Goal: Task Accomplishment & Management: Use online tool/utility

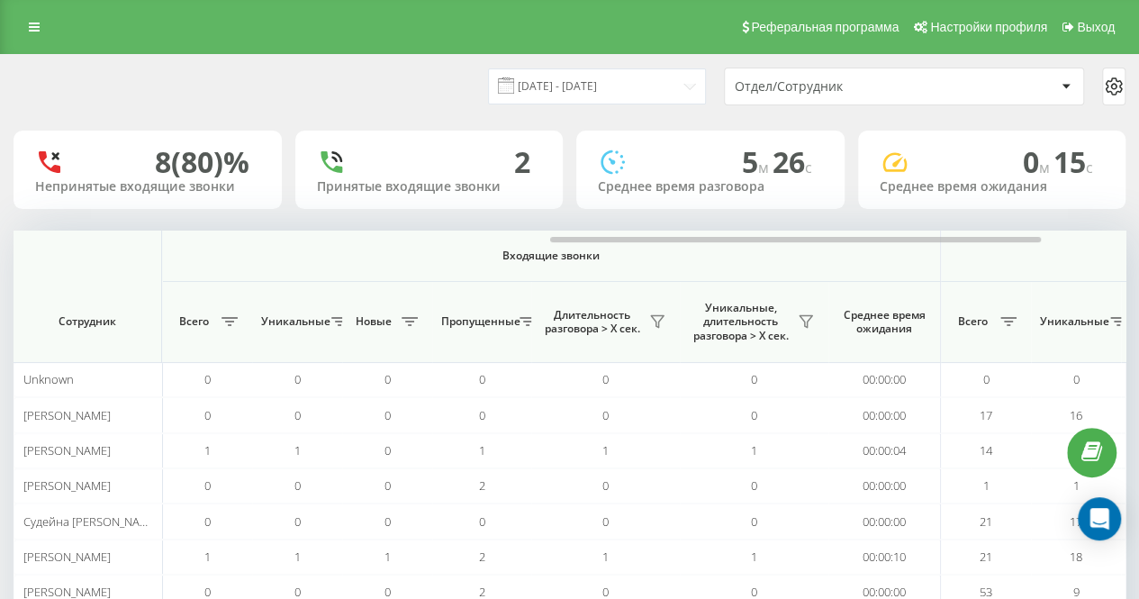
scroll to position [0, 1212]
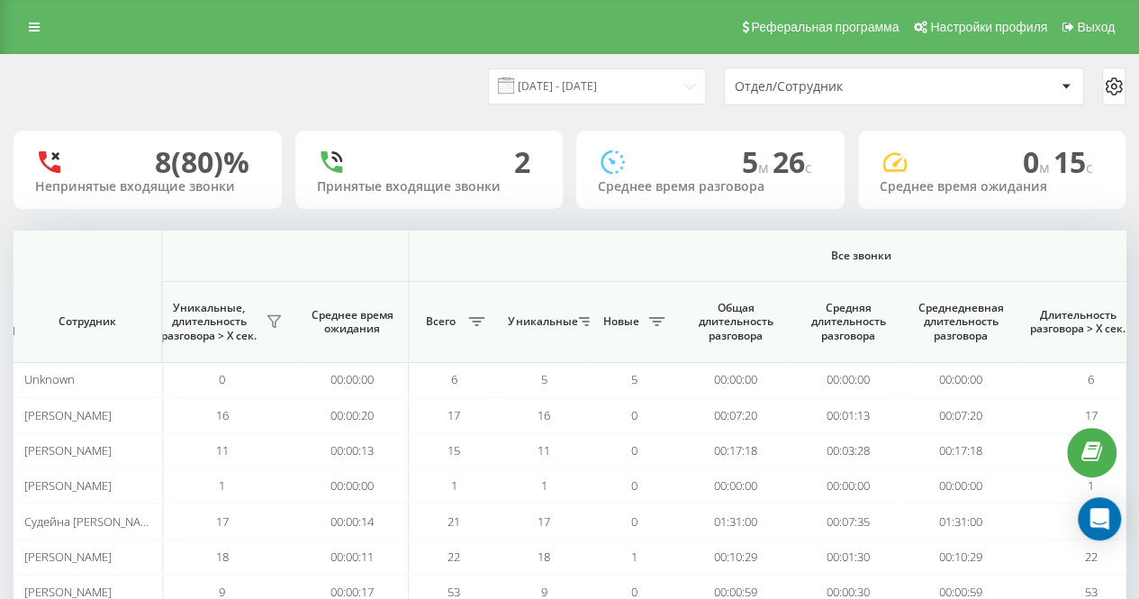
click at [205, 93] on div "[DATE] - [DATE] Отдел/Сотрудник" at bounding box center [570, 87] width 1112 height 38
click at [39, 31] on icon at bounding box center [34, 27] width 11 height 13
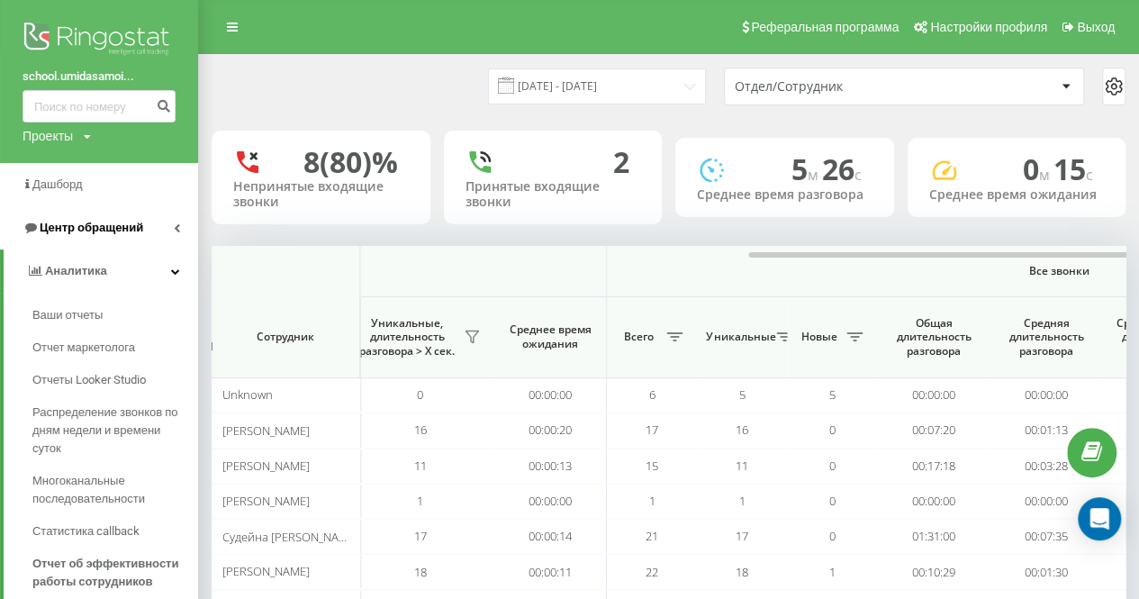
click at [101, 233] on span "Центр обращений" at bounding box center [92, 228] width 104 height 14
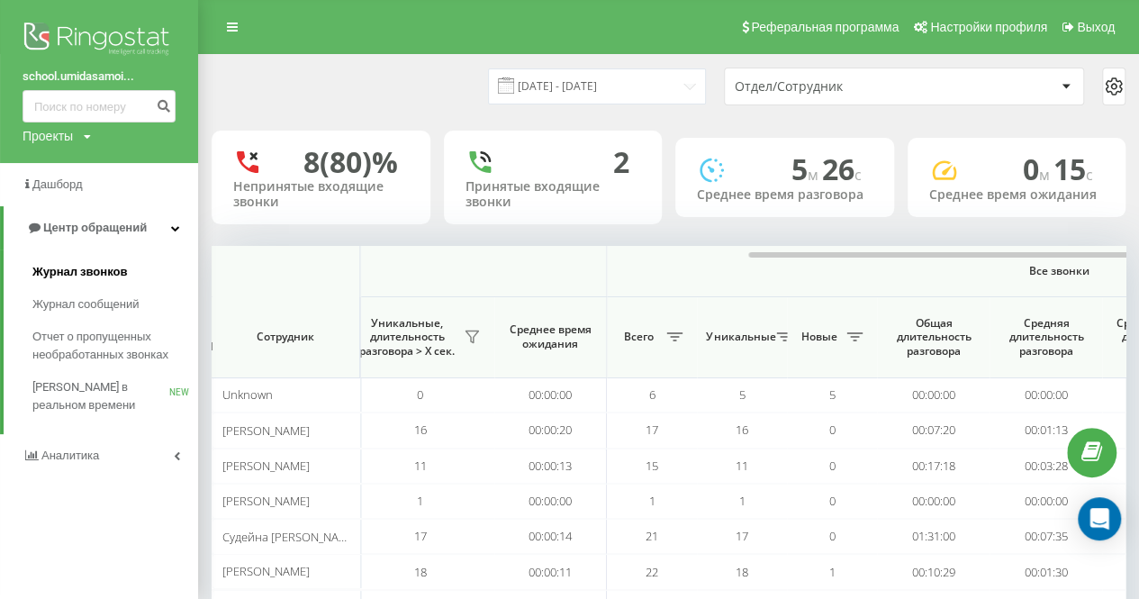
click at [114, 265] on span "Журнал звонков" at bounding box center [79, 272] width 95 height 18
click at [330, 71] on div "[DATE] - [DATE] Отдел/Сотрудник" at bounding box center [669, 87] width 914 height 38
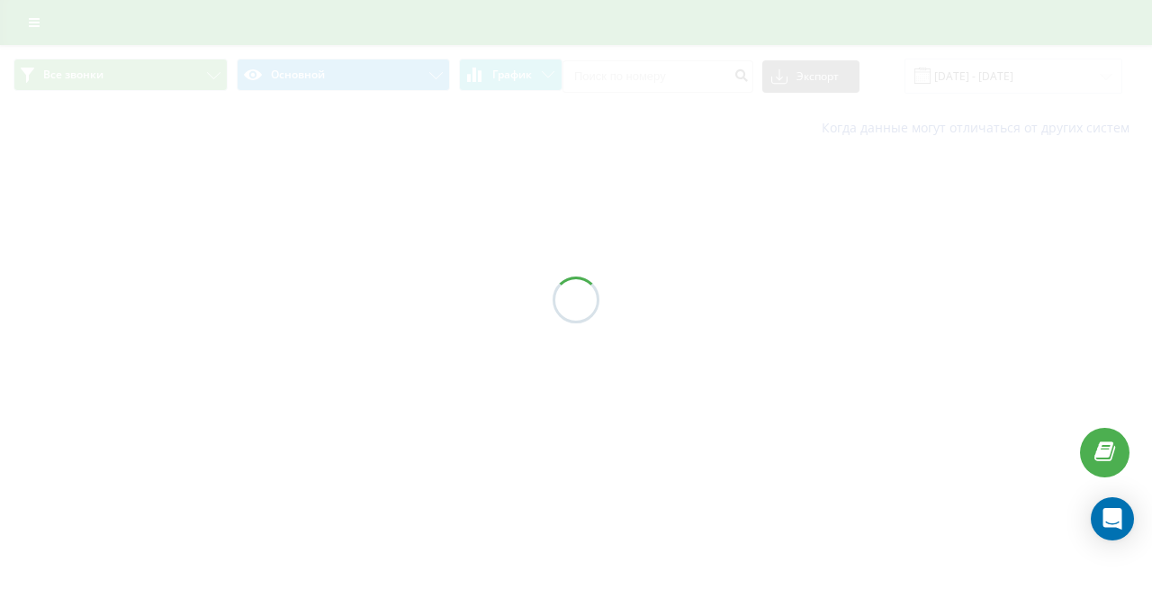
click at [339, 146] on div at bounding box center [576, 299] width 1152 height 599
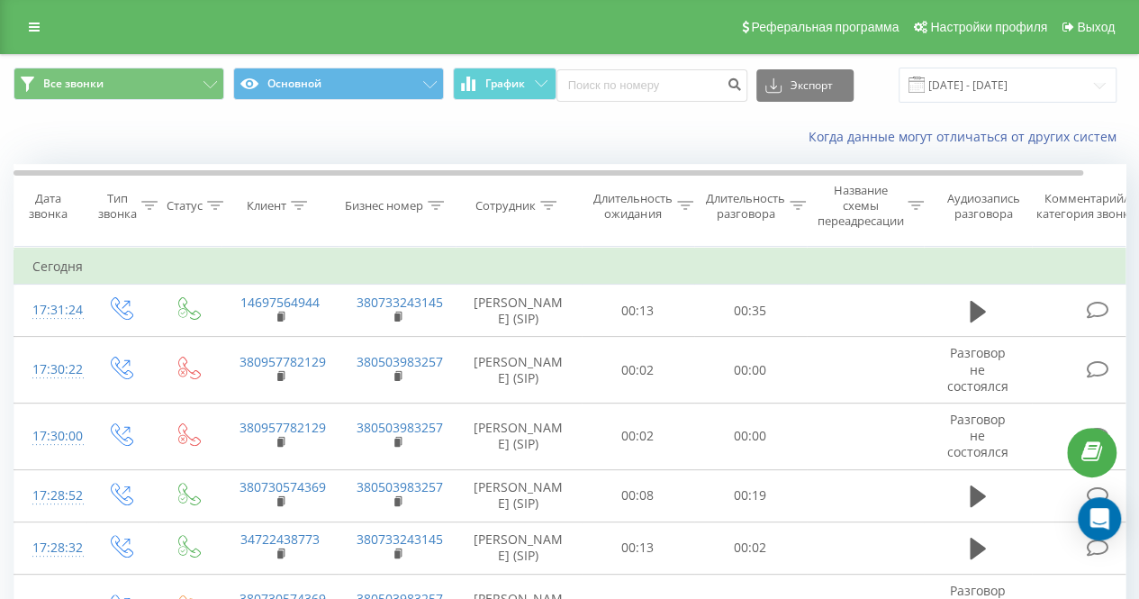
click at [354, 145] on div "Когда данные могут отличаться от других систем" at bounding box center [569, 136] width 1137 height 43
click at [357, 145] on div "Когда данные могут отличаться от других систем" at bounding box center [569, 136] width 1137 height 43
click at [452, 111] on div "Все звонки Основной График Экспорт .csv .xls .xlsx 21.07.2025 - 21.08.2025" at bounding box center [569, 85] width 1137 height 60
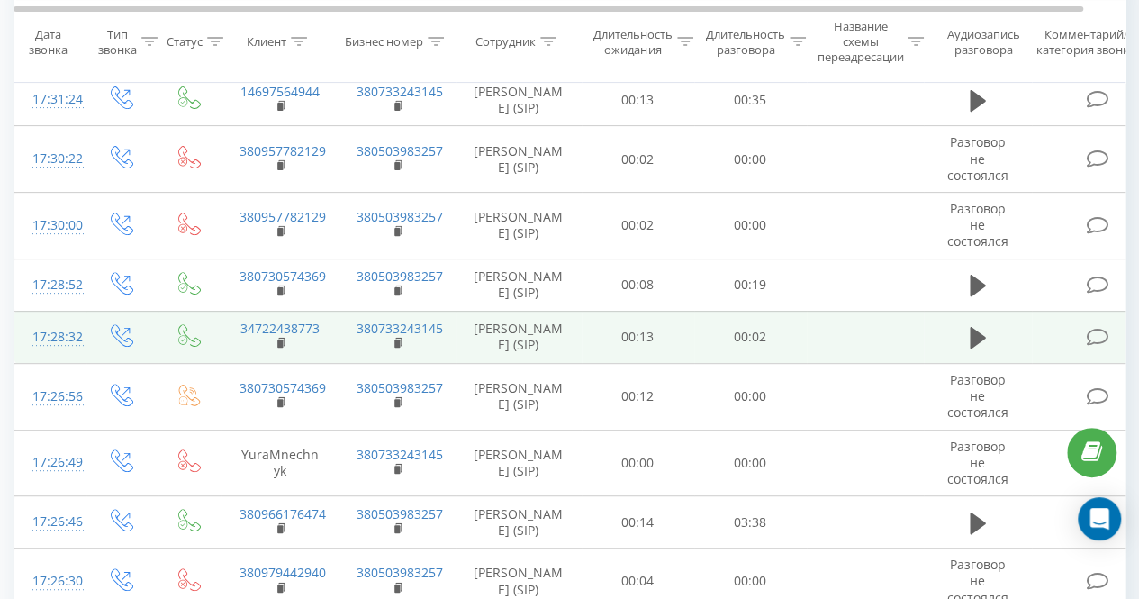
scroll to position [270, 0]
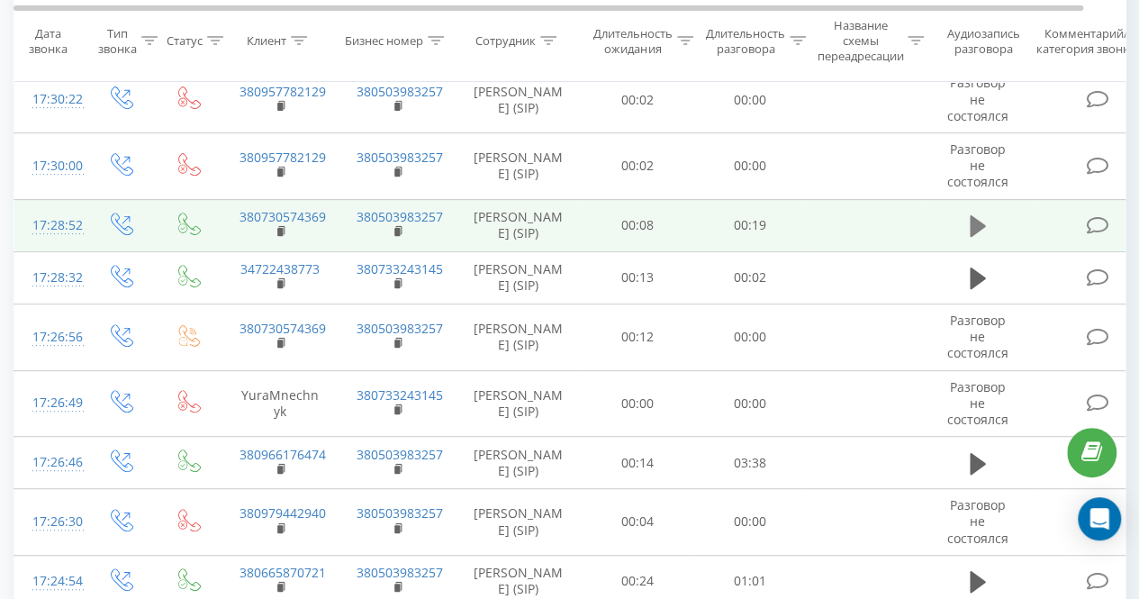
click at [977, 239] on icon at bounding box center [978, 225] width 16 height 25
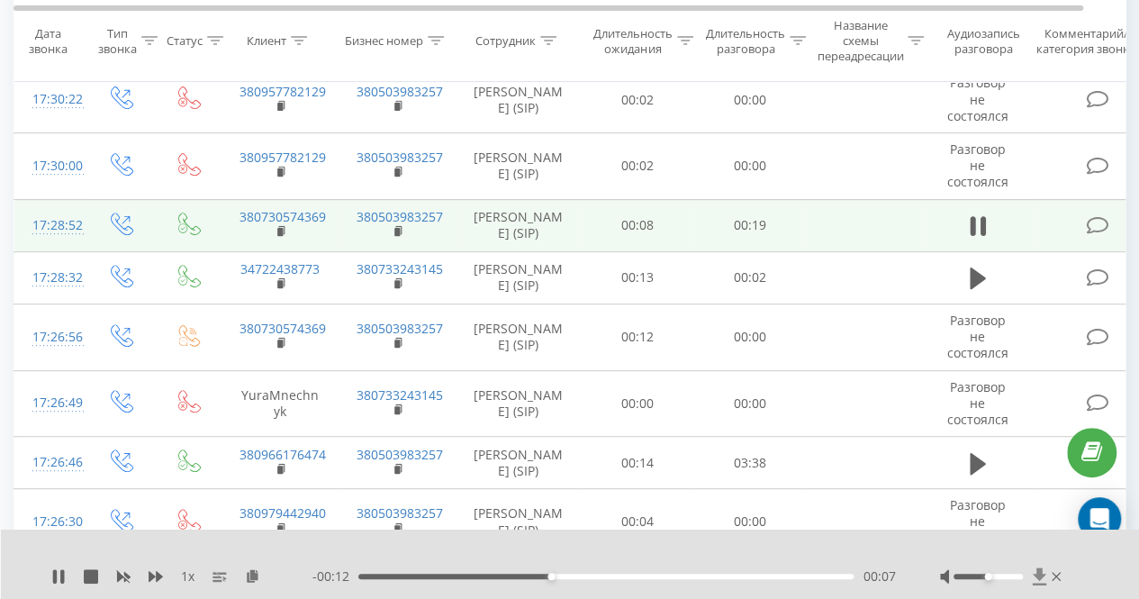
click at [1036, 576] on icon at bounding box center [1040, 575] width 14 height 17
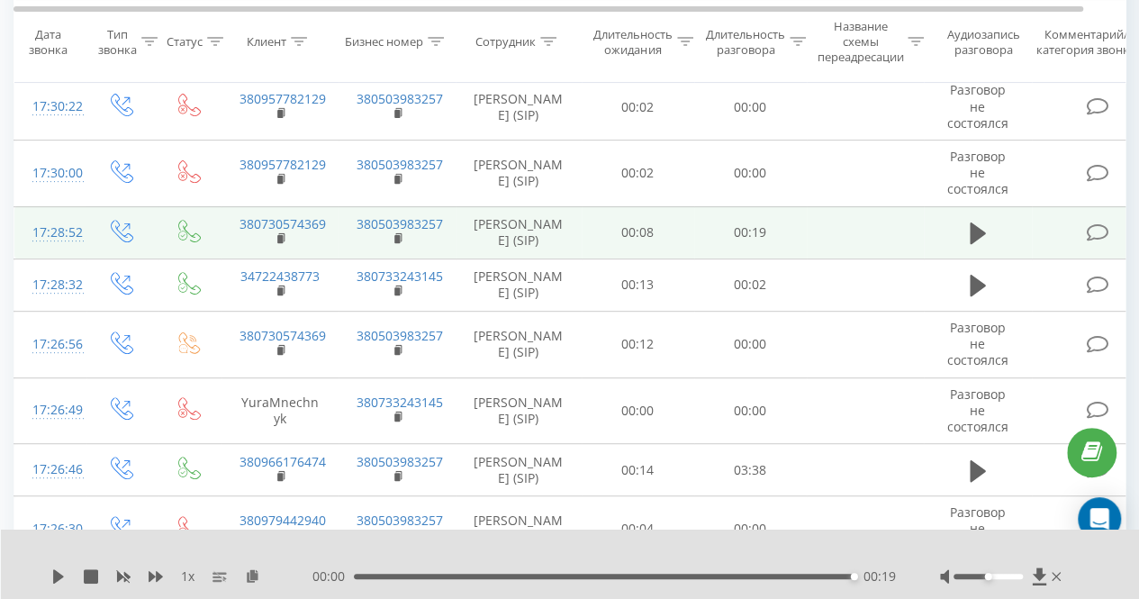
scroll to position [0, 0]
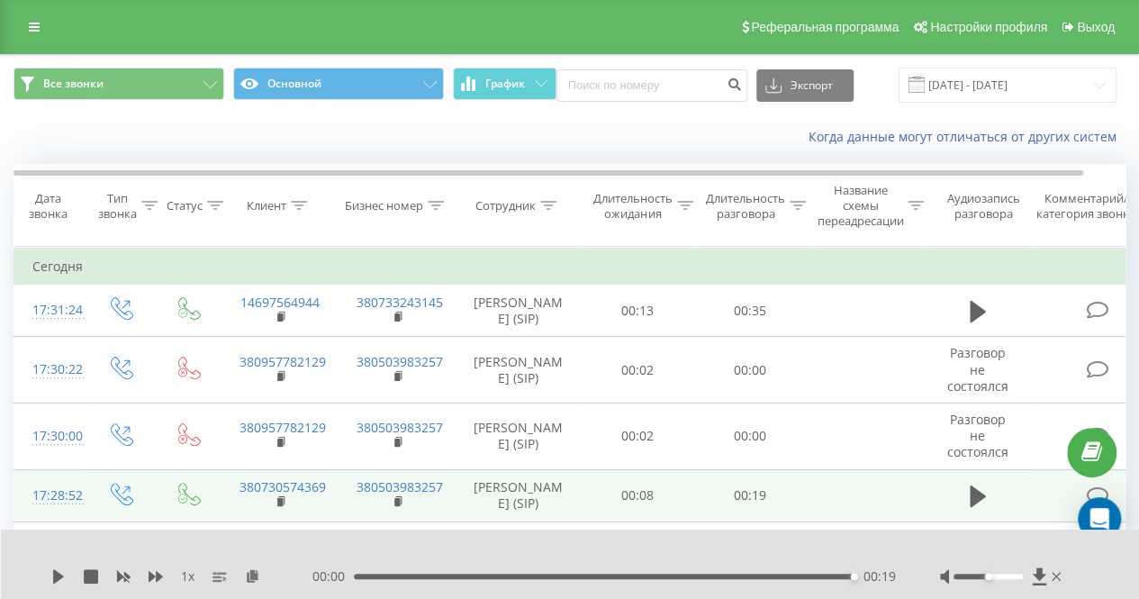
click at [23, 40] on div "Реферальная программа Настройки профиля Выход" at bounding box center [569, 27] width 1139 height 54
click at [39, 23] on icon at bounding box center [34, 27] width 11 height 13
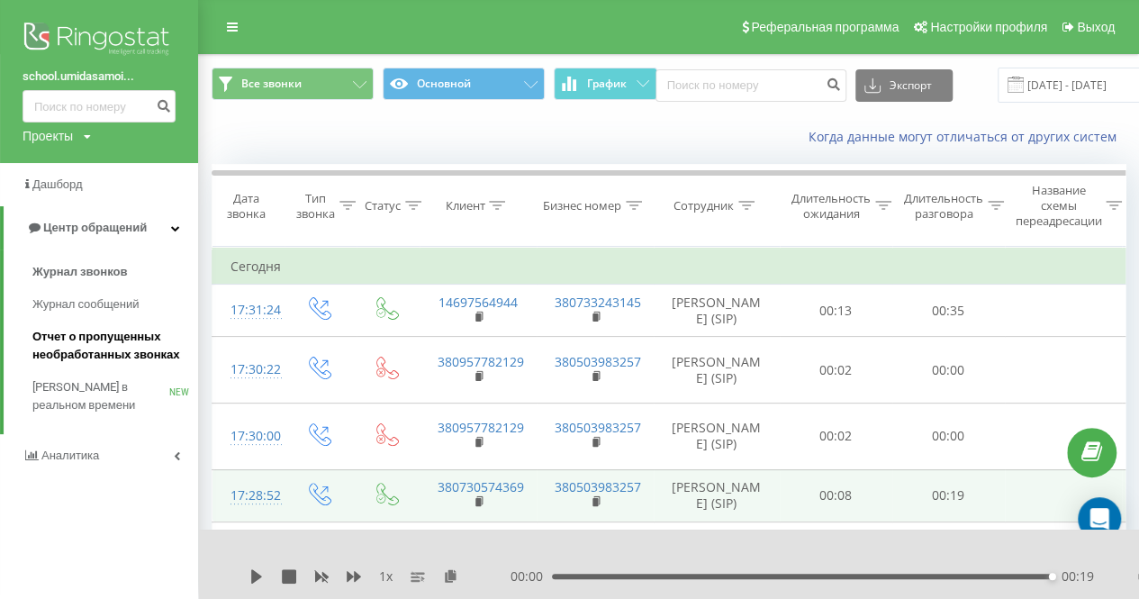
click at [111, 360] on span "Отчет о пропущенных необработанных звонках" at bounding box center [110, 346] width 157 height 36
click at [92, 459] on span "Аналитика" at bounding box center [72, 455] width 62 height 14
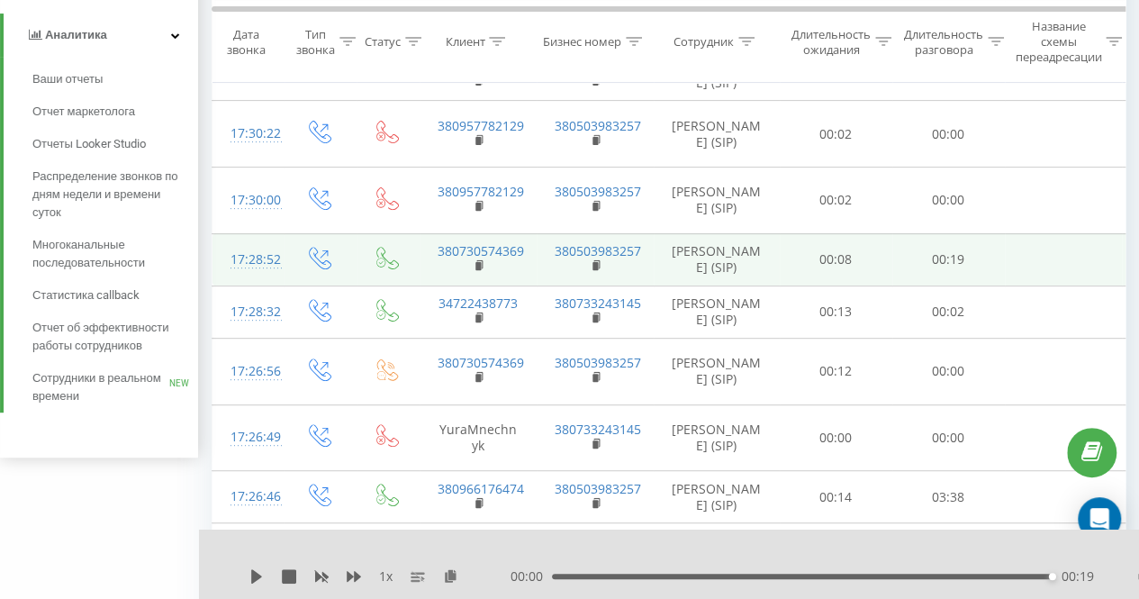
scroll to position [450, 0]
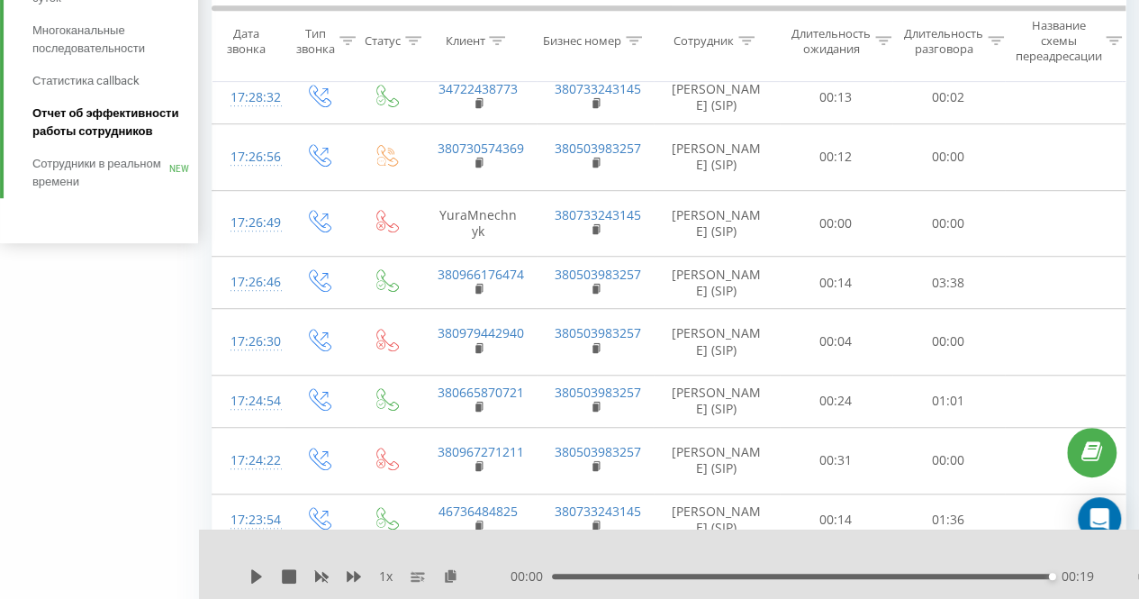
click at [122, 124] on span "Отчет об эффективности работы сотрудников" at bounding box center [110, 122] width 157 height 36
